Goal: Information Seeking & Learning: Learn about a topic

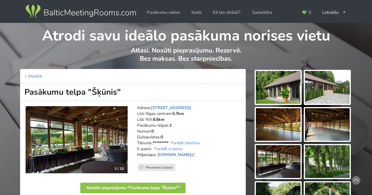
scroll to position [59, 0]
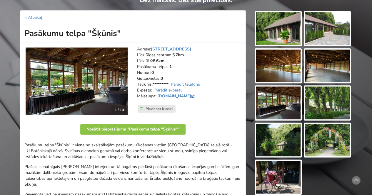
click at [122, 91] on img at bounding box center [77, 81] width 102 height 67
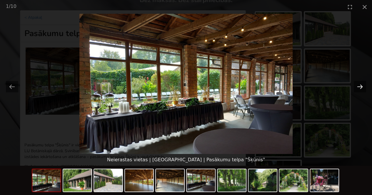
click at [361, 84] on button "Next slide" at bounding box center [359, 86] width 12 height 11
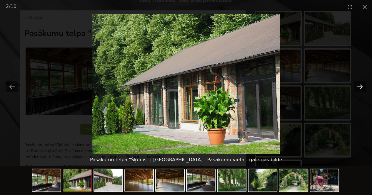
click at [361, 84] on button "Next slide" at bounding box center [359, 86] width 12 height 11
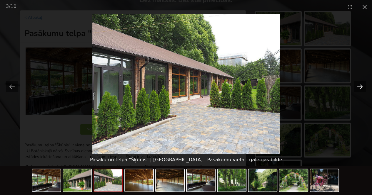
click at [361, 84] on button "Next slide" at bounding box center [359, 86] width 12 height 11
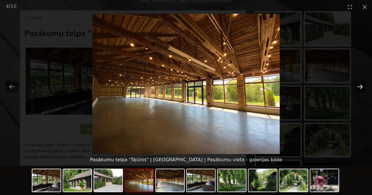
click at [361, 84] on button "Next slide" at bounding box center [359, 86] width 12 height 11
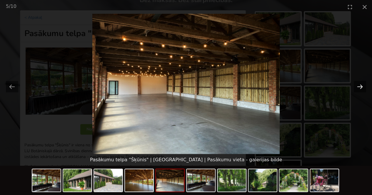
click at [361, 84] on button "Next slide" at bounding box center [359, 86] width 12 height 11
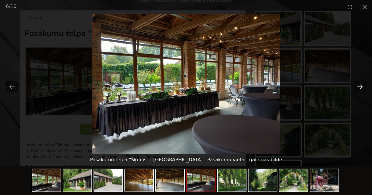
click at [361, 84] on button "Next slide" at bounding box center [359, 86] width 12 height 11
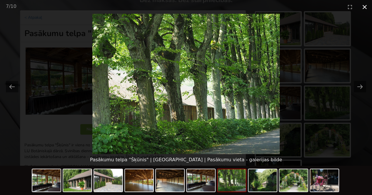
click at [364, 11] on button "Close gallery" at bounding box center [364, 7] width 15 height 14
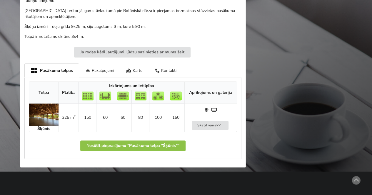
scroll to position [147, 0]
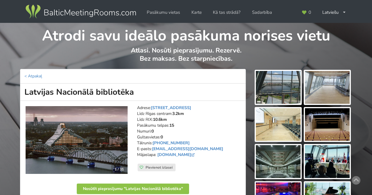
scroll to position [59, 0]
